Goal: Task Accomplishment & Management: Use online tool/utility

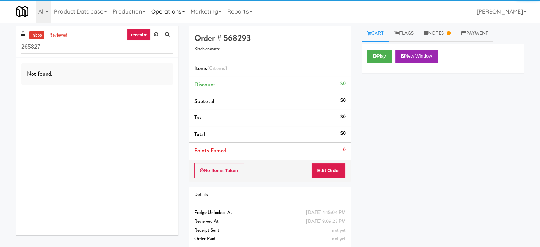
click at [177, 12] on link "Operations" at bounding box center [168, 11] width 39 height 23
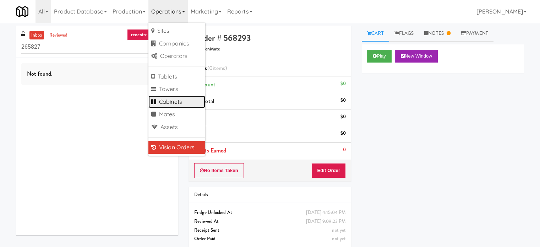
click at [179, 106] on link "Cabinets" at bounding box center [177, 102] width 57 height 13
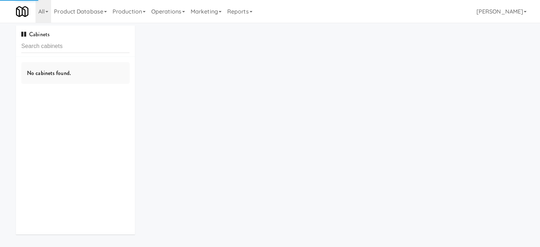
click at [97, 46] on input "text" at bounding box center [75, 46] width 108 height 13
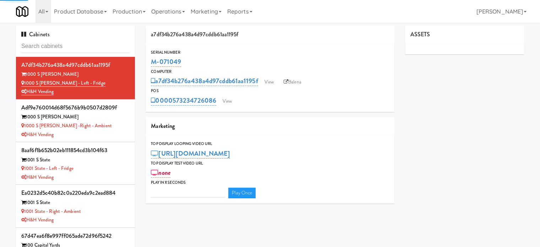
type input "Oasis - Cooler"
type input "3"
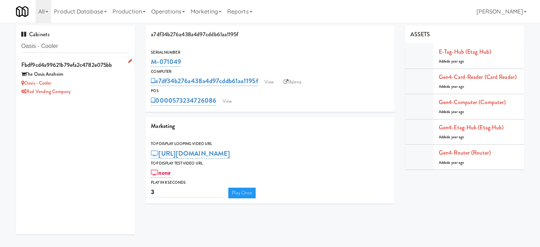
click at [88, 95] on div "Rad Vending Company" at bounding box center [75, 91] width 108 height 9
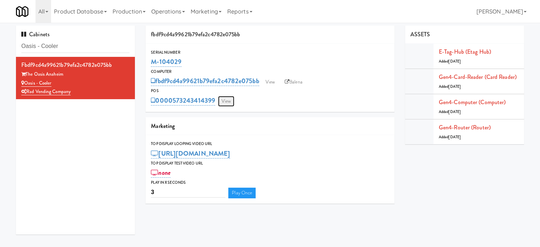
click at [227, 103] on link "View" at bounding box center [226, 101] width 16 height 11
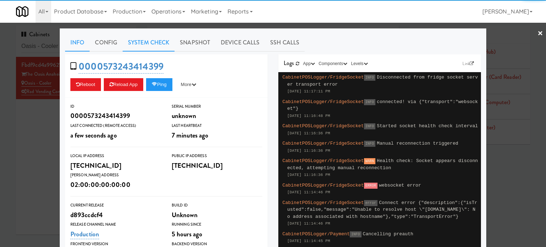
click at [154, 42] on link "System Check" at bounding box center [149, 43] width 52 height 18
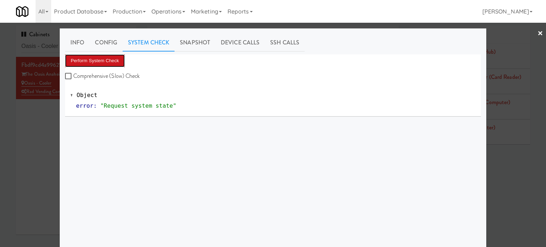
click at [102, 64] on button "Perform System Check" at bounding box center [95, 60] width 60 height 13
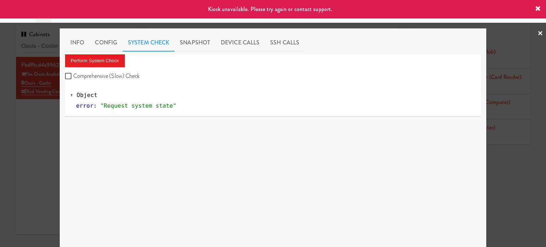
click at [48, 110] on div at bounding box center [273, 123] width 546 height 247
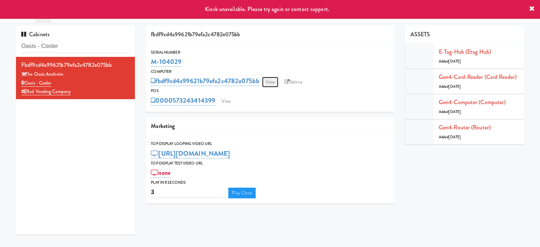
click at [271, 83] on link "View" at bounding box center [270, 82] width 16 height 11
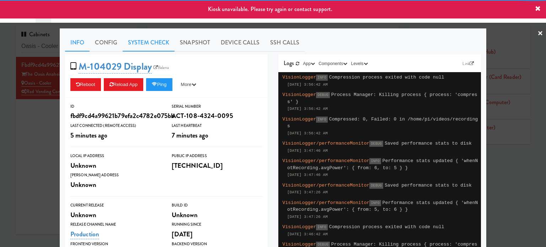
click at [161, 41] on link "System Check" at bounding box center [149, 43] width 52 height 18
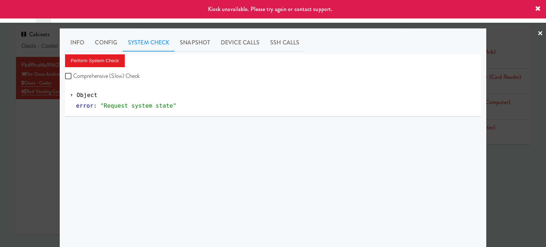
click at [111, 69] on div "Perform System Check Comprehensive (Slow) Check" at bounding box center [273, 67] width 416 height 27
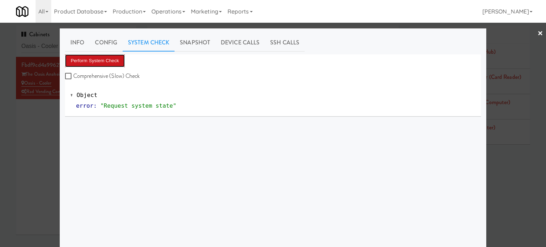
click at [113, 63] on button "Perform System Check" at bounding box center [95, 60] width 60 height 13
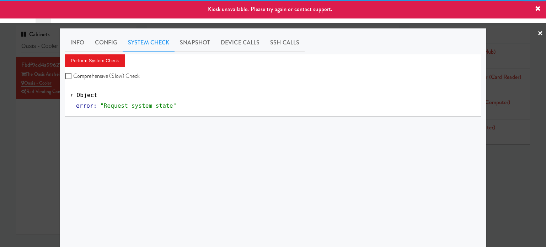
click at [36, 114] on div at bounding box center [273, 123] width 546 height 247
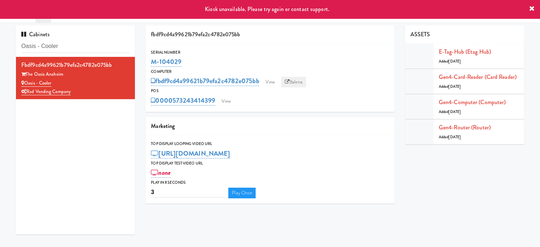
click at [291, 81] on link "Balena" at bounding box center [293, 82] width 25 height 11
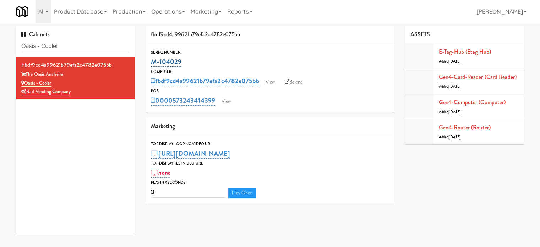
drag, startPoint x: 181, startPoint y: 62, endPoint x: 152, endPoint y: 62, distance: 29.1
click at [152, 62] on div "M-104029" at bounding box center [270, 62] width 238 height 12
copy link "M-104029"
click at [76, 52] on input "Oasis - Cooler" at bounding box center [75, 46] width 108 height 13
click at [77, 47] on input "Oasis - Cooler" at bounding box center [75, 46] width 108 height 13
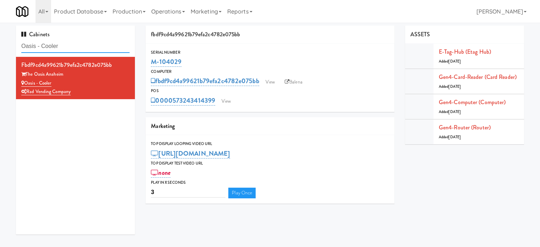
click at [77, 47] on input "Oasis - Cooler" at bounding box center [75, 46] width 108 height 13
paste input "Hub Cincinnati Pantry"
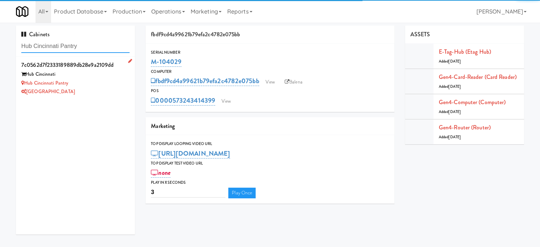
type input "Hub Cincinnati Pantry"
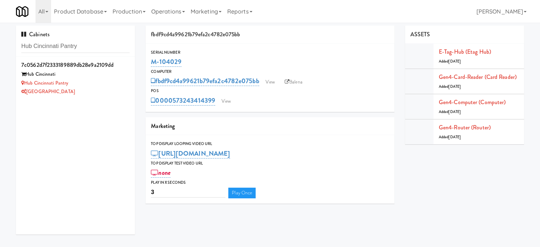
drag, startPoint x: 119, startPoint y: 83, endPoint x: 161, endPoint y: 69, distance: 44.3
click at [119, 83] on div "Hub Cincinnati Pantry" at bounding box center [75, 83] width 108 height 9
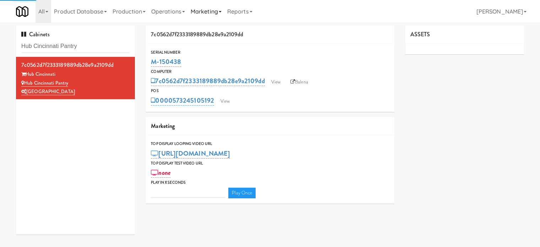
type input "3"
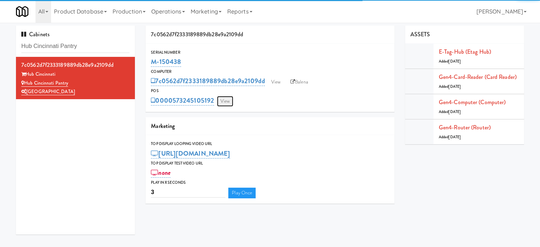
click at [227, 103] on link "View" at bounding box center [225, 101] width 16 height 11
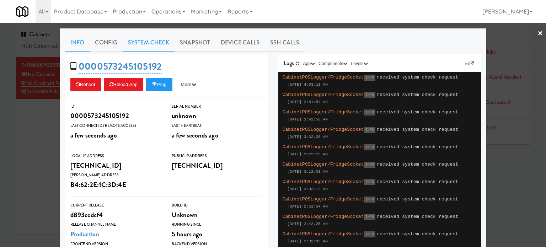
drag, startPoint x: 145, startPoint y: 41, endPoint x: 156, endPoint y: 45, distance: 12.1
click at [145, 42] on link "System Check" at bounding box center [149, 43] width 52 height 18
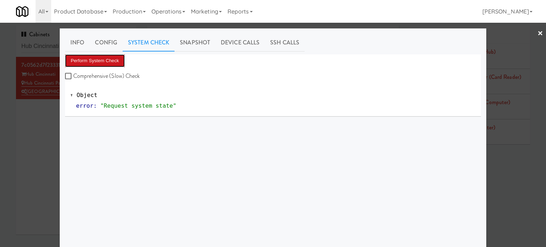
click at [108, 59] on button "Perform System Check" at bounding box center [95, 60] width 60 height 13
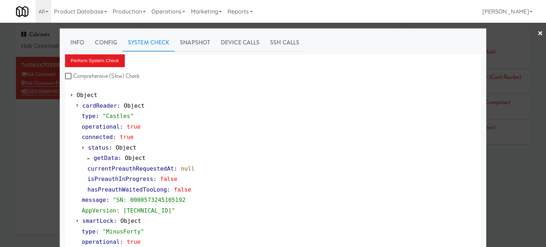
click at [45, 126] on div at bounding box center [273, 123] width 546 height 247
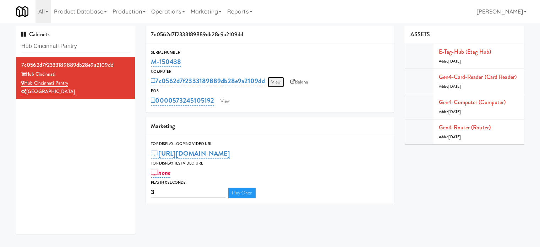
click at [278, 83] on link "View" at bounding box center [276, 82] width 16 height 11
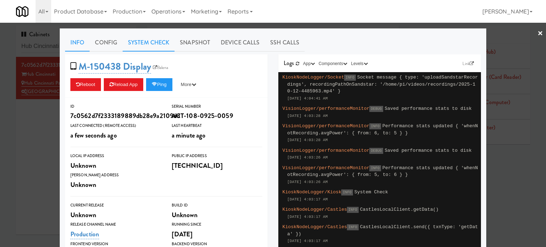
click at [143, 37] on link "System Check" at bounding box center [149, 43] width 52 height 18
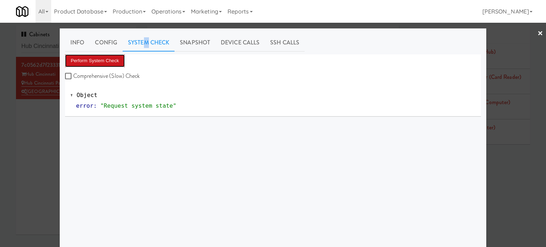
click at [105, 62] on button "Perform System Check" at bounding box center [95, 60] width 60 height 13
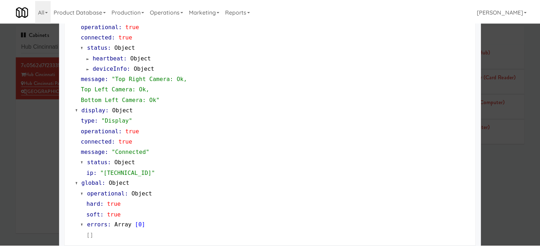
scroll to position [315, 0]
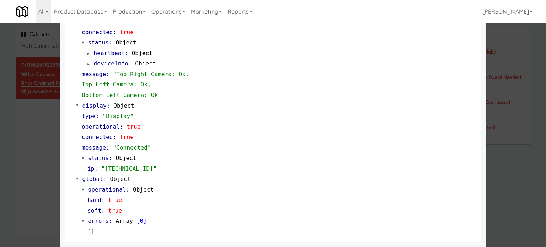
click at [39, 136] on div at bounding box center [273, 123] width 546 height 247
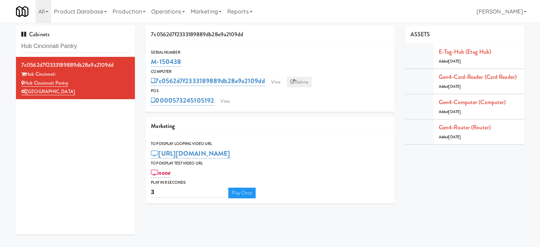
click at [301, 83] on link "Balena" at bounding box center [299, 82] width 25 height 11
drag, startPoint x: 182, startPoint y: 59, endPoint x: 151, endPoint y: 61, distance: 30.6
click at [151, 61] on div "M-150438" at bounding box center [270, 62] width 238 height 12
copy link "M-150438"
click at [103, 45] on input "Hub Cincinnati Pantry" at bounding box center [75, 46] width 108 height 13
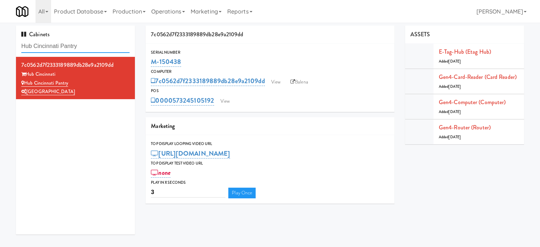
click at [103, 45] on input "Hub Cincinnati Pantry" at bounding box center [75, 46] width 108 height 13
paste input "OHS - Fridge A"
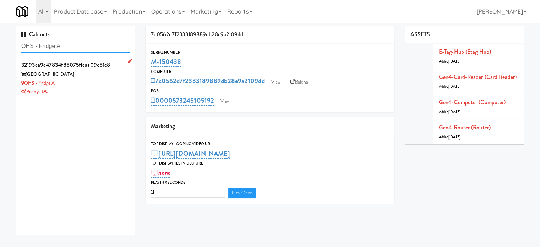
type input "OHS - Fridge A"
click at [115, 88] on div "Pennys DC" at bounding box center [75, 91] width 108 height 9
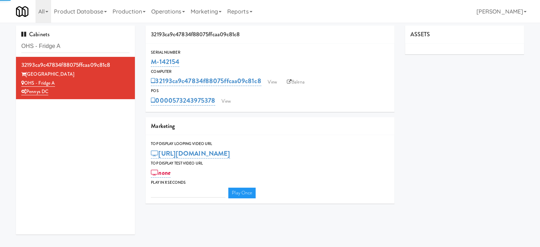
type input "3"
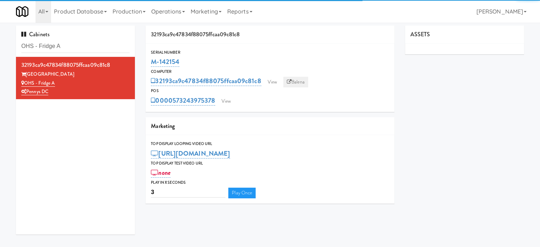
click at [297, 82] on link "Balena" at bounding box center [296, 82] width 25 height 11
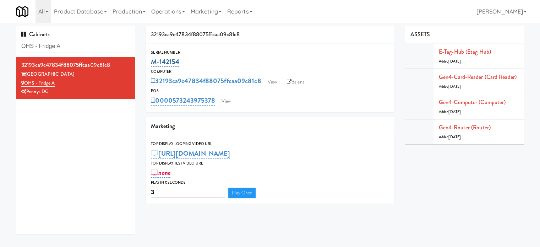
drag, startPoint x: 180, startPoint y: 61, endPoint x: 153, endPoint y: 61, distance: 27.7
click at [153, 61] on div "M-142154" at bounding box center [270, 62] width 238 height 12
copy link "M-142154"
